Goal: Navigation & Orientation: Understand site structure

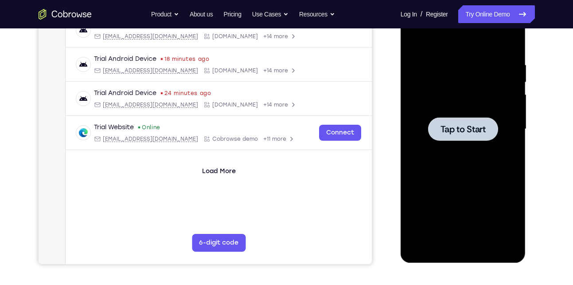
scroll to position [149, 0]
click at [459, 144] on div at bounding box center [464, 129] width 112 height 248
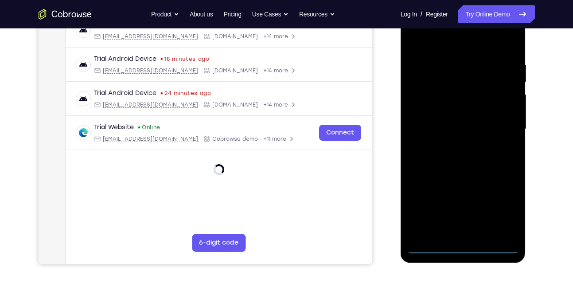
click at [463, 248] on div at bounding box center [464, 129] width 112 height 248
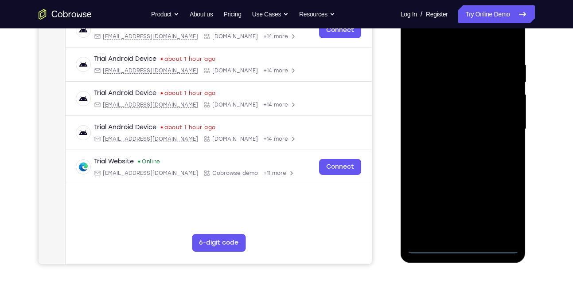
click at [499, 201] on div at bounding box center [464, 129] width 112 height 248
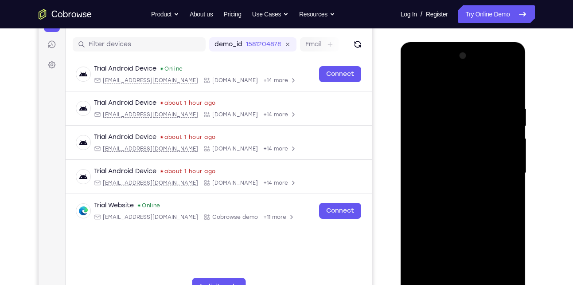
scroll to position [104, 0]
click at [462, 88] on div at bounding box center [464, 173] width 112 height 248
click at [497, 170] on div at bounding box center [464, 173] width 112 height 248
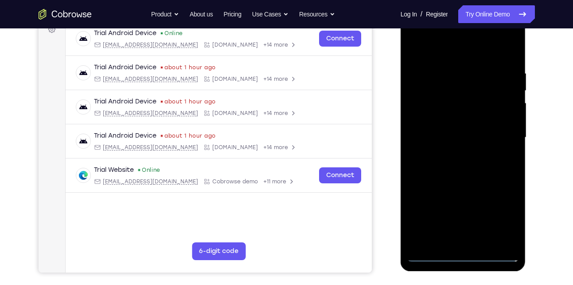
scroll to position [141, 0]
click at [474, 243] on div at bounding box center [464, 137] width 112 height 248
click at [439, 124] on div at bounding box center [464, 137] width 112 height 248
click at [439, 133] on div at bounding box center [464, 137] width 112 height 248
click at [457, 164] on div at bounding box center [464, 137] width 112 height 248
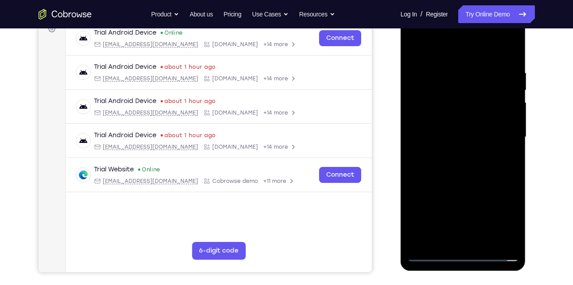
click at [457, 164] on div at bounding box center [464, 137] width 112 height 248
drag, startPoint x: 425, startPoint y: 55, endPoint x: 414, endPoint y: 6, distance: 50.0
click at [414, 6] on div at bounding box center [463, 138] width 125 height 264
click at [453, 73] on div at bounding box center [464, 137] width 112 height 248
click at [507, 63] on div at bounding box center [464, 137] width 112 height 248
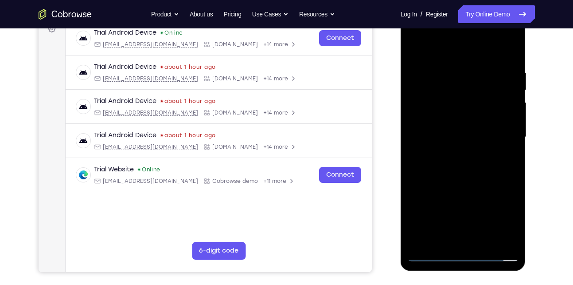
click at [510, 59] on div at bounding box center [464, 137] width 112 height 248
click at [514, 45] on div at bounding box center [464, 137] width 112 height 248
click at [511, 239] on div at bounding box center [464, 137] width 112 height 248
click at [451, 69] on div at bounding box center [464, 137] width 112 height 248
drag, startPoint x: 451, startPoint y: 178, endPoint x: 444, endPoint y: 99, distance: 79.7
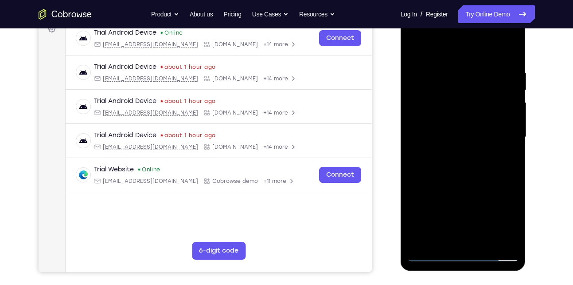
click at [444, 99] on div at bounding box center [464, 137] width 112 height 248
drag, startPoint x: 451, startPoint y: 196, endPoint x: 448, endPoint y: 146, distance: 49.7
click at [448, 146] on div at bounding box center [464, 137] width 112 height 248
drag, startPoint x: 449, startPoint y: 215, endPoint x: 443, endPoint y: 154, distance: 61.4
click at [443, 154] on div at bounding box center [464, 137] width 112 height 248
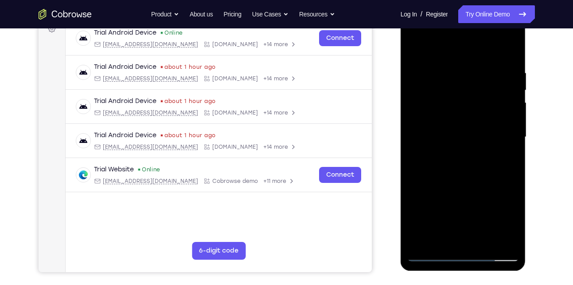
drag, startPoint x: 446, startPoint y: 189, endPoint x: 444, endPoint y: 200, distance: 10.9
click at [444, 200] on div at bounding box center [464, 137] width 112 height 248
drag, startPoint x: 446, startPoint y: 156, endPoint x: 445, endPoint y: 195, distance: 39.0
click at [445, 195] on div at bounding box center [464, 137] width 112 height 248
drag, startPoint x: 445, startPoint y: 152, endPoint x: 446, endPoint y: 216, distance: 64.3
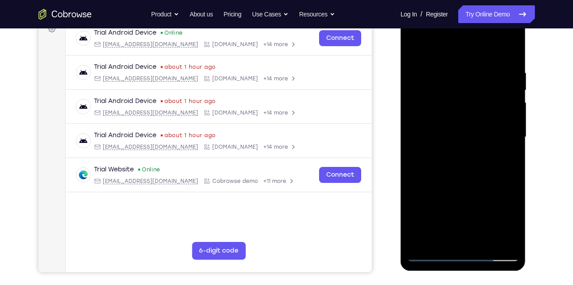
click at [446, 216] on div at bounding box center [464, 137] width 112 height 248
drag, startPoint x: 445, startPoint y: 146, endPoint x: 449, endPoint y: 202, distance: 56.5
click at [449, 202] on div at bounding box center [464, 137] width 112 height 248
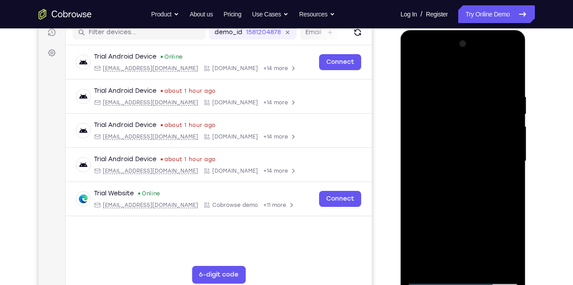
scroll to position [116, 0]
drag, startPoint x: 443, startPoint y: 124, endPoint x: 445, endPoint y: 151, distance: 26.7
click at [445, 151] on div at bounding box center [464, 161] width 112 height 248
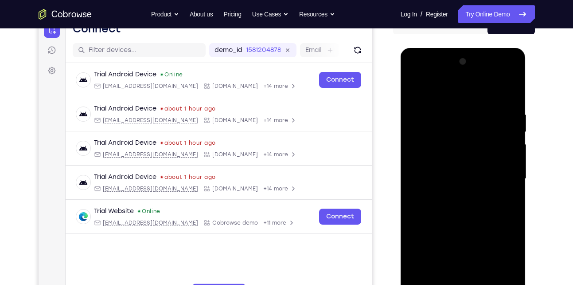
scroll to position [98, 0]
click at [438, 137] on div at bounding box center [464, 179] width 112 height 248
click at [414, 86] on div at bounding box center [464, 179] width 112 height 248
click at [445, 106] on div at bounding box center [464, 179] width 112 height 248
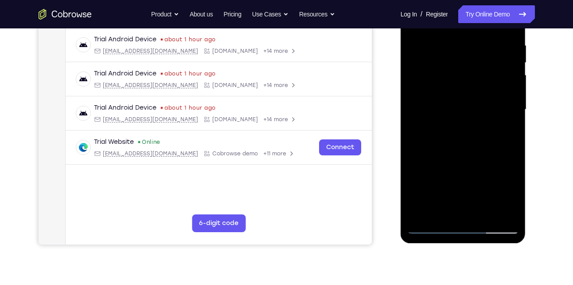
scroll to position [169, 0]
click at [481, 212] on div at bounding box center [464, 109] width 112 height 248
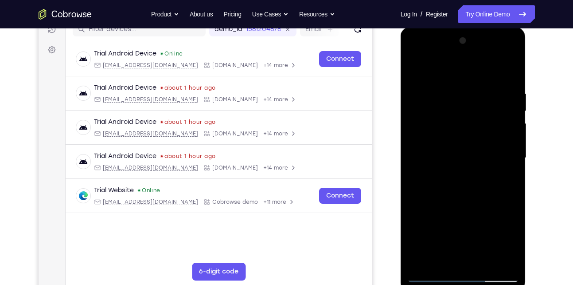
scroll to position [106, 0]
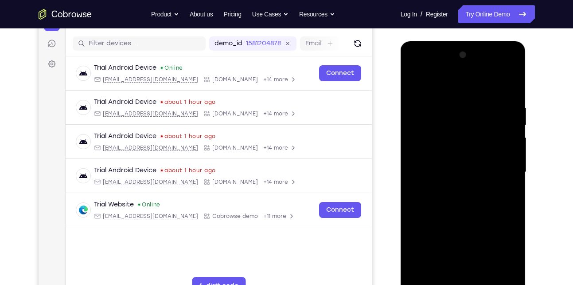
click at [459, 220] on div at bounding box center [464, 172] width 112 height 248
click at [418, 83] on div at bounding box center [464, 172] width 112 height 248
click at [455, 104] on div at bounding box center [464, 172] width 112 height 248
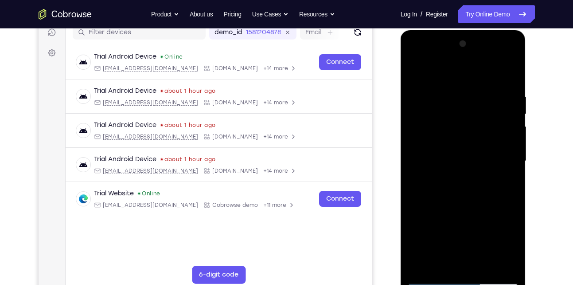
scroll to position [117, 0]
click at [443, 259] on div at bounding box center [464, 160] width 112 height 248
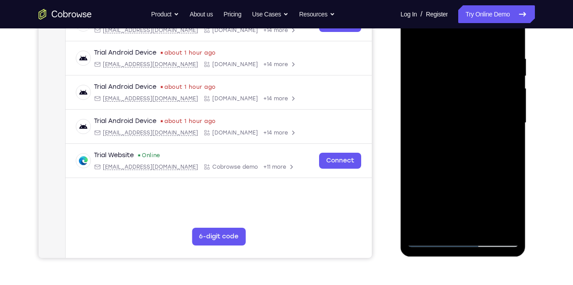
scroll to position [156, 0]
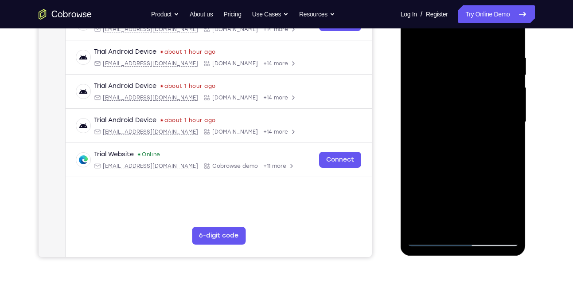
click at [509, 208] on div at bounding box center [464, 122] width 112 height 248
click at [441, 226] on div at bounding box center [464, 122] width 112 height 248
click at [465, 186] on div at bounding box center [464, 122] width 112 height 248
click at [510, 182] on div at bounding box center [464, 122] width 112 height 248
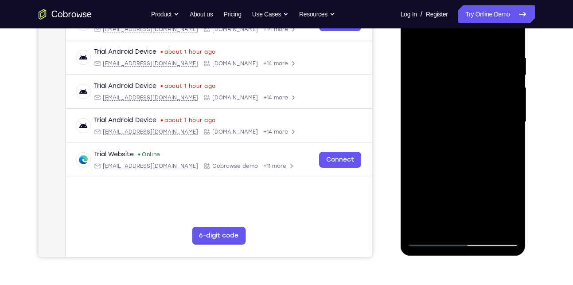
click at [431, 239] on div at bounding box center [464, 122] width 112 height 248
click at [449, 226] on div at bounding box center [464, 122] width 112 height 248
click at [440, 225] on div at bounding box center [464, 122] width 112 height 248
click at [487, 189] on div at bounding box center [464, 122] width 112 height 248
click at [487, 207] on div at bounding box center [464, 122] width 112 height 248
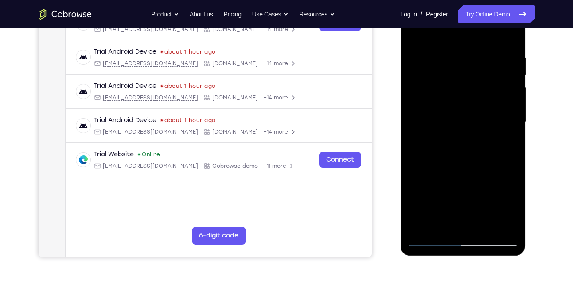
click at [487, 207] on div at bounding box center [464, 122] width 112 height 248
click at [431, 240] on div at bounding box center [464, 122] width 112 height 248
click at [507, 219] on div at bounding box center [464, 122] width 112 height 248
click at [505, 146] on div at bounding box center [464, 122] width 112 height 248
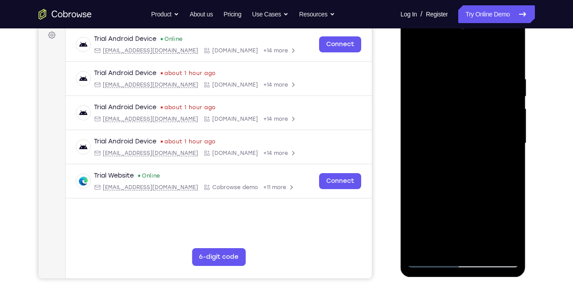
scroll to position [134, 0]
click at [505, 146] on div at bounding box center [464, 144] width 112 height 248
click at [506, 122] on div at bounding box center [464, 144] width 112 height 248
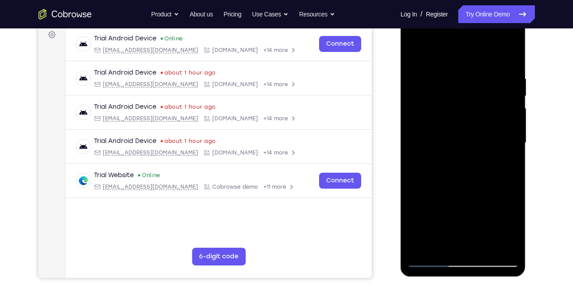
click at [487, 136] on div at bounding box center [464, 143] width 112 height 248
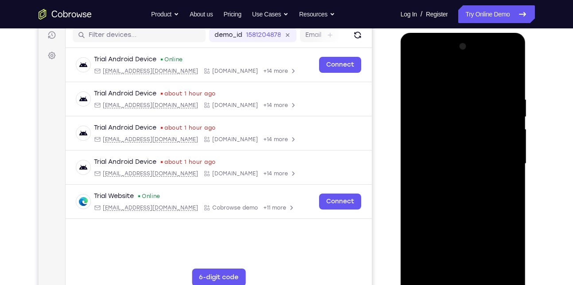
scroll to position [114, 0]
click at [510, 75] on div at bounding box center [464, 164] width 112 height 248
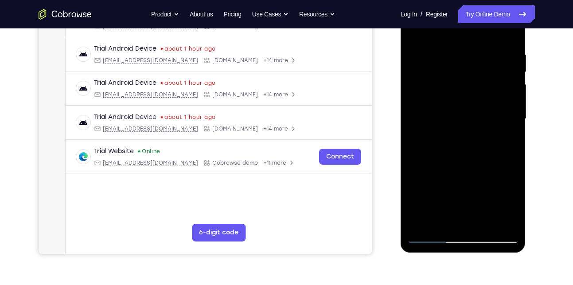
scroll to position [159, 0]
click at [506, 58] on div at bounding box center [464, 118] width 112 height 248
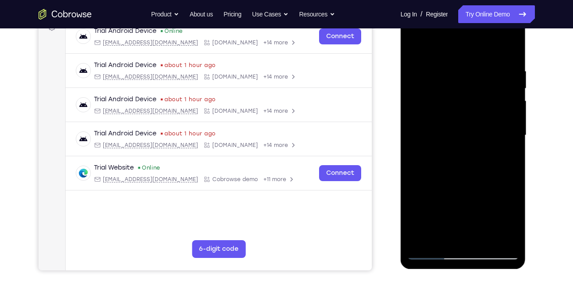
scroll to position [143, 0]
click at [502, 125] on div at bounding box center [464, 135] width 112 height 248
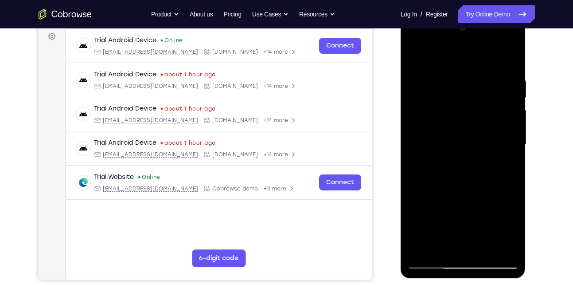
scroll to position [133, 0]
click at [502, 125] on div at bounding box center [464, 145] width 112 height 248
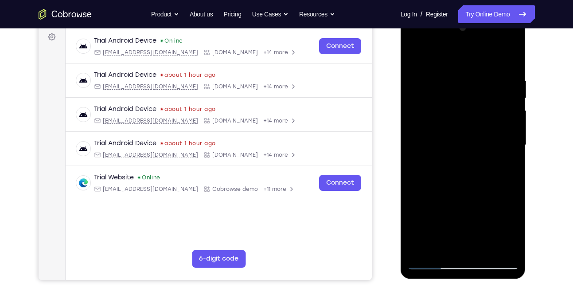
click at [502, 125] on div at bounding box center [464, 145] width 112 height 248
drag, startPoint x: 502, startPoint y: 130, endPoint x: 439, endPoint y: 130, distance: 63.0
click at [439, 130] on div at bounding box center [464, 145] width 112 height 248
click at [504, 99] on div at bounding box center [464, 145] width 112 height 248
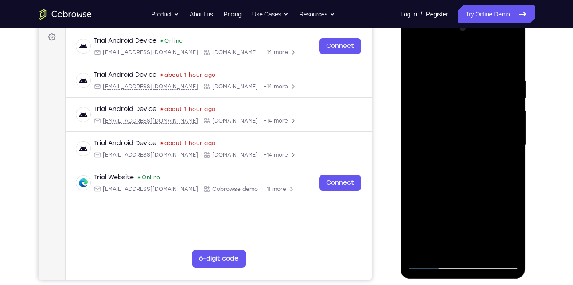
drag, startPoint x: 504, startPoint y: 99, endPoint x: 421, endPoint y: 112, distance: 84.4
click at [421, 112] on div at bounding box center [464, 145] width 112 height 248
click at [503, 120] on div at bounding box center [464, 145] width 112 height 248
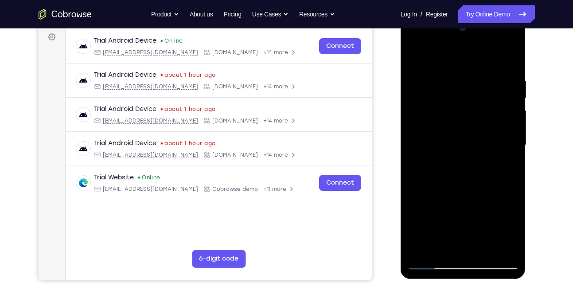
click at [503, 120] on div at bounding box center [464, 145] width 112 height 248
click at [511, 56] on div at bounding box center [464, 145] width 112 height 248
drag, startPoint x: 490, startPoint y: 78, endPoint x: 477, endPoint y: 254, distance: 177.0
click at [477, 254] on div at bounding box center [464, 145] width 112 height 248
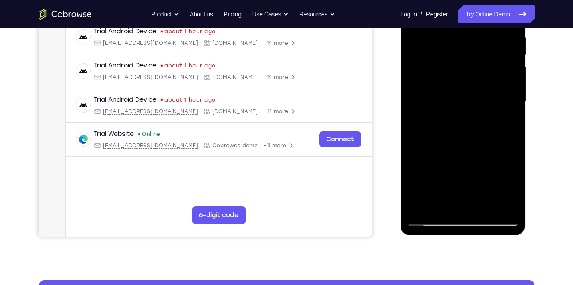
scroll to position [176, 0]
click at [485, 208] on div at bounding box center [464, 101] width 112 height 248
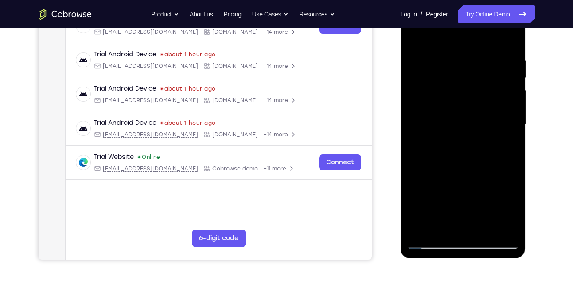
click at [471, 121] on div at bounding box center [464, 124] width 112 height 248
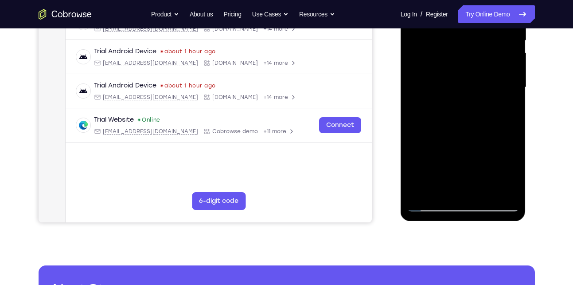
scroll to position [192, 0]
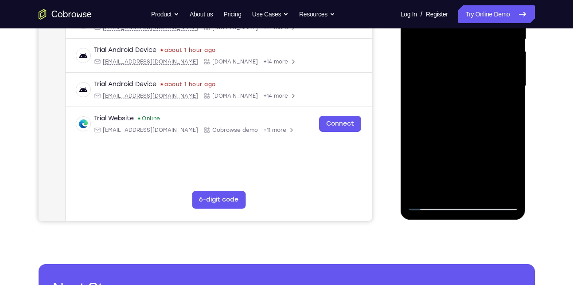
click at [438, 185] on div at bounding box center [464, 86] width 112 height 248
click at [439, 187] on div at bounding box center [464, 86] width 112 height 248
click at [429, 137] on div at bounding box center [464, 86] width 112 height 248
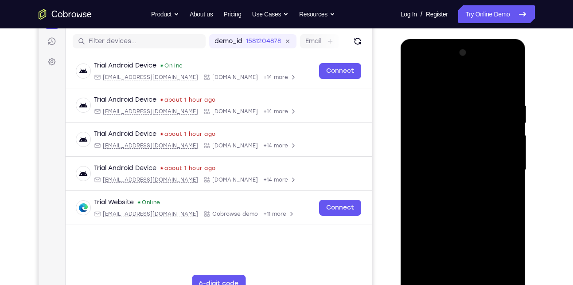
scroll to position [107, 0]
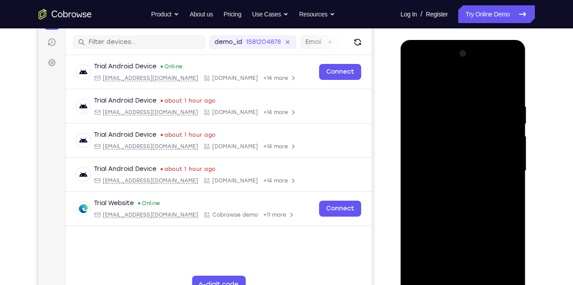
click at [416, 85] on div at bounding box center [464, 171] width 112 height 248
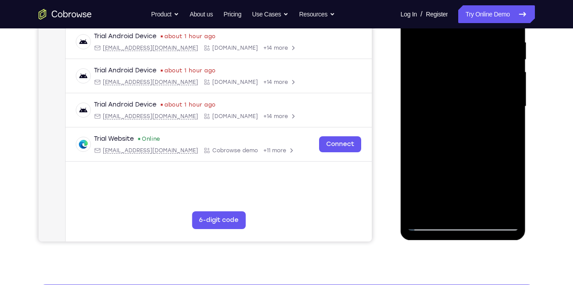
click at [457, 143] on div at bounding box center [464, 106] width 112 height 248
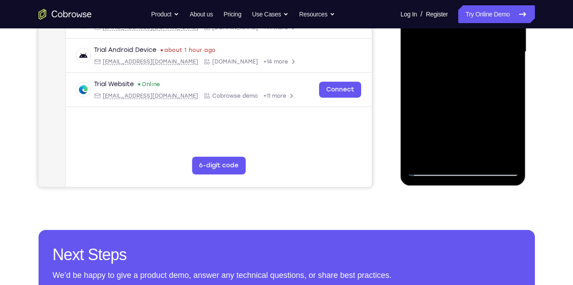
scroll to position [226, 0]
click at [441, 153] on div at bounding box center [464, 51] width 112 height 248
click at [416, 100] on div at bounding box center [464, 51] width 112 height 248
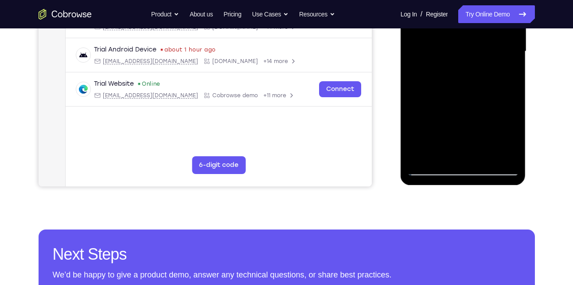
scroll to position [177, 0]
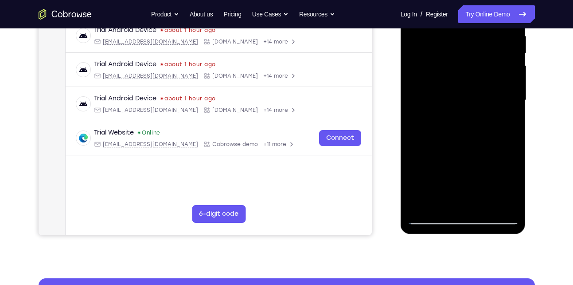
click at [505, 114] on div at bounding box center [464, 100] width 112 height 248
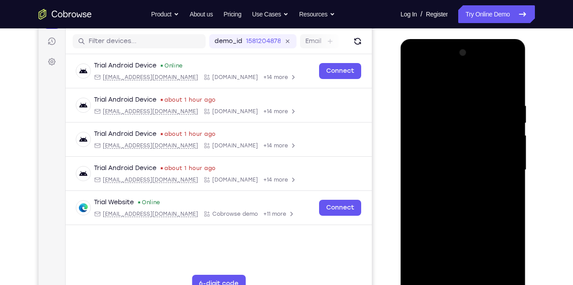
scroll to position [106, 0]
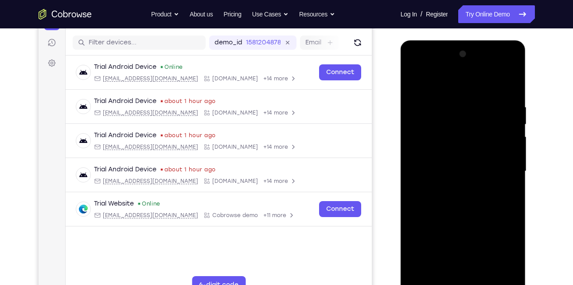
click at [417, 84] on div at bounding box center [464, 171] width 112 height 248
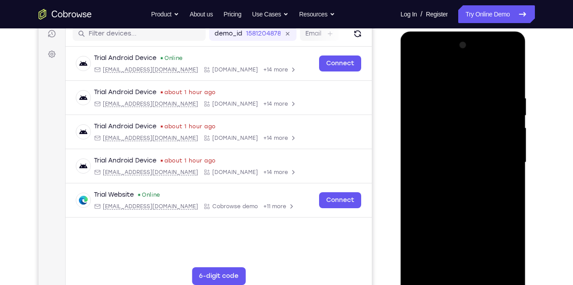
scroll to position [116, 0]
click at [417, 75] on div at bounding box center [464, 162] width 112 height 248
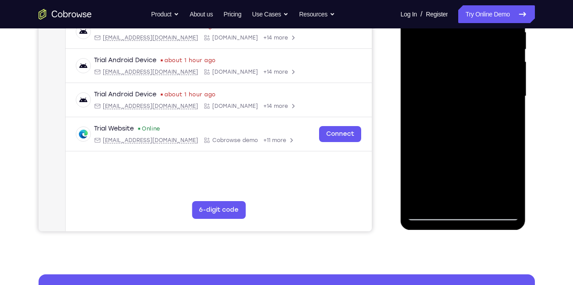
scroll to position [184, 0]
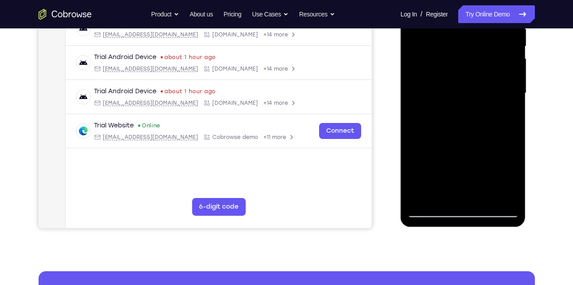
click at [480, 202] on div at bounding box center [464, 93] width 112 height 248
click at [463, 113] on div at bounding box center [464, 93] width 112 height 248
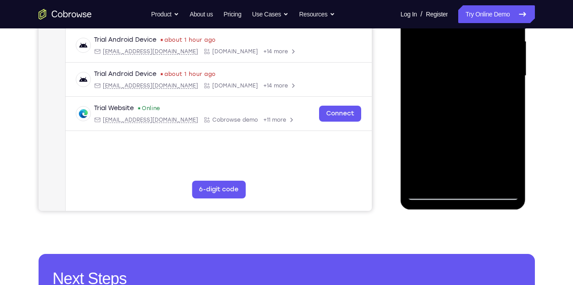
scroll to position [202, 0]
